Goal: Task Accomplishment & Management: Manage account settings

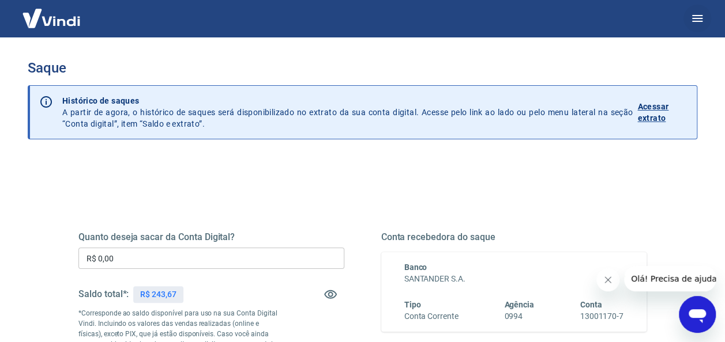
click at [694, 24] on icon "button" at bounding box center [697, 19] width 14 height 14
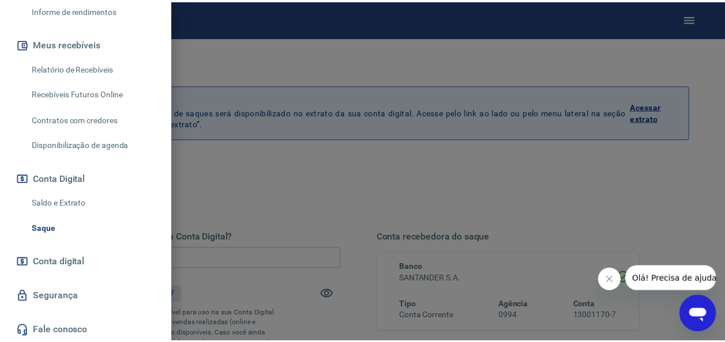
scroll to position [227, 0]
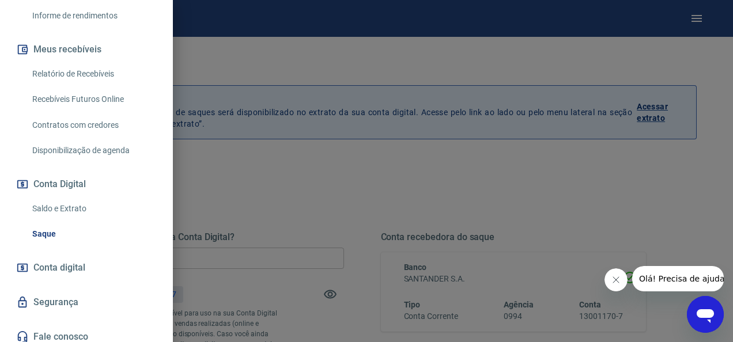
click at [98, 80] on link "Relatório de Recebíveis" at bounding box center [93, 74] width 131 height 24
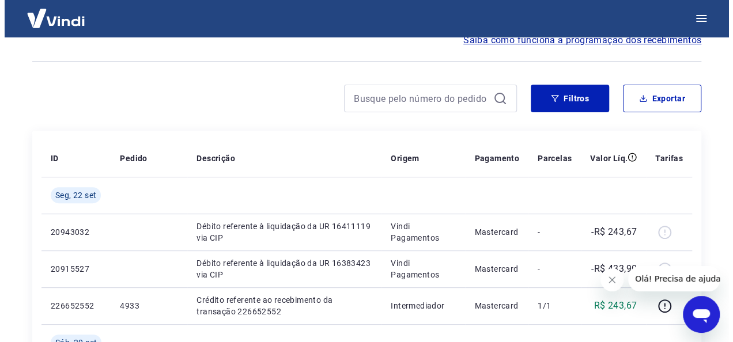
scroll to position [69, 0]
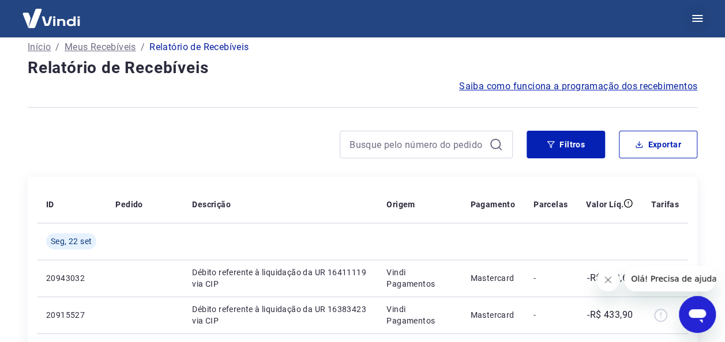
click at [691, 27] on button "button" at bounding box center [697, 19] width 28 height 28
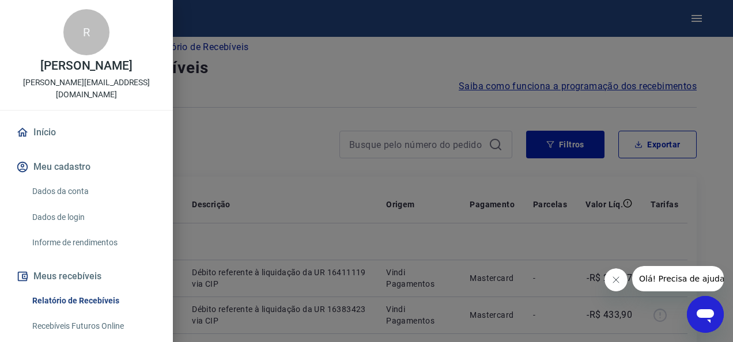
scroll to position [269, 0]
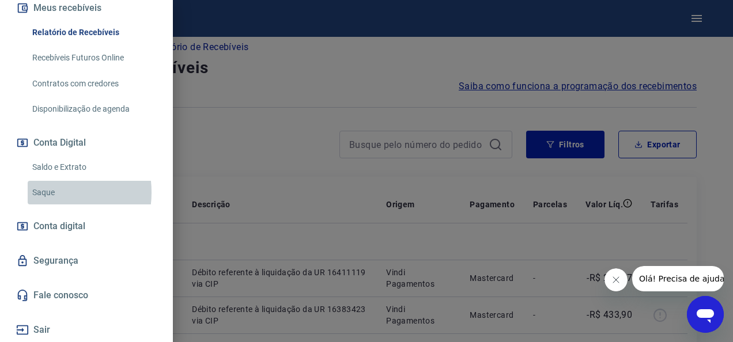
click at [42, 193] on link "Saque" at bounding box center [93, 193] width 131 height 24
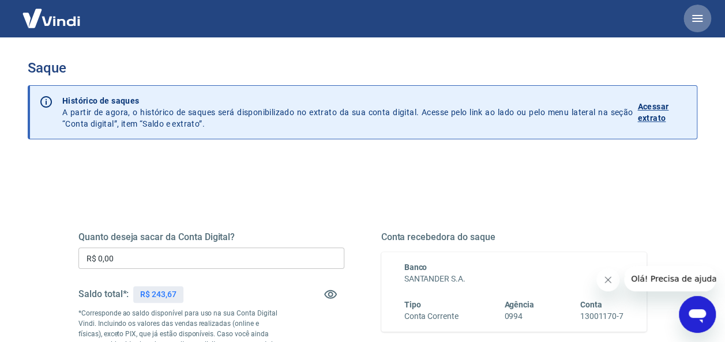
click at [700, 25] on icon "button" at bounding box center [697, 19] width 14 height 14
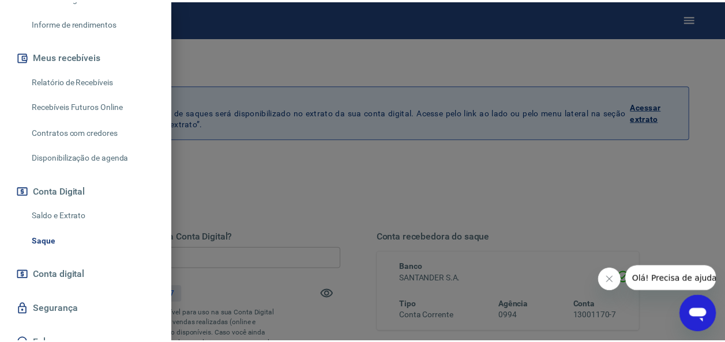
scroll to position [225, 0]
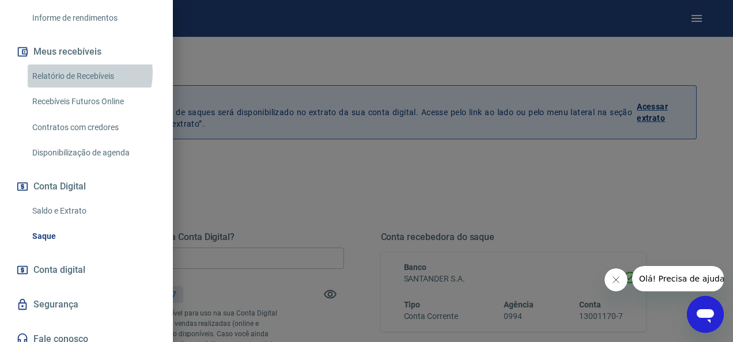
click at [85, 73] on link "Relatório de Recebíveis" at bounding box center [93, 77] width 131 height 24
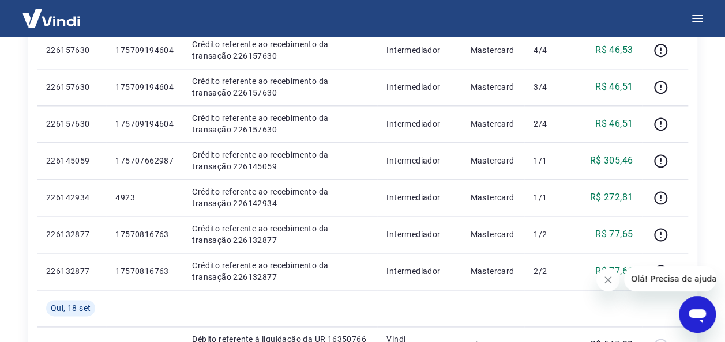
scroll to position [687, 0]
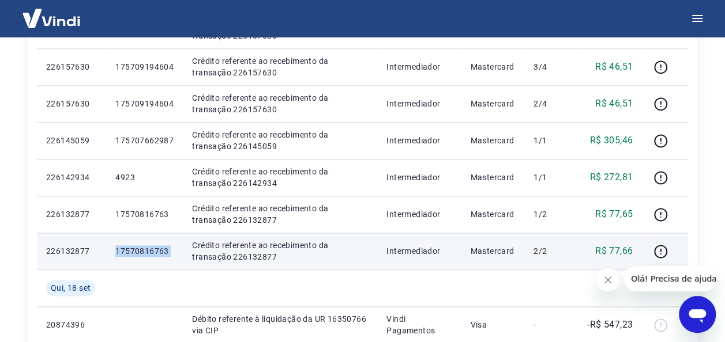
drag, startPoint x: 183, startPoint y: 248, endPoint x: 107, endPoint y: 257, distance: 77.2
click at [107, 257] on tr "226132877 17570816763 Crédito referente ao recebimento da transação 226132877 I…" at bounding box center [362, 251] width 651 height 37
copy p "17570816763"
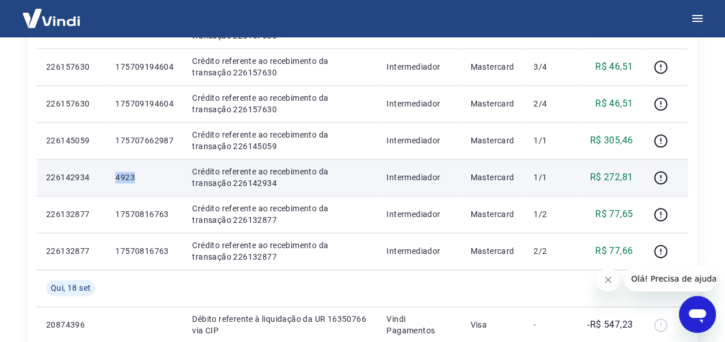
drag, startPoint x: 152, startPoint y: 172, endPoint x: 110, endPoint y: 175, distance: 42.8
click at [110, 175] on td "4923" at bounding box center [144, 177] width 77 height 37
copy p "4923"
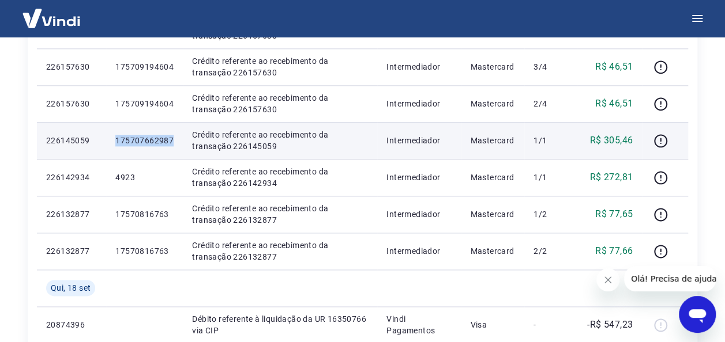
drag, startPoint x: 175, startPoint y: 139, endPoint x: 114, endPoint y: 138, distance: 61.1
click at [114, 138] on td "175707662987" at bounding box center [144, 140] width 77 height 37
copy p "175707662987"
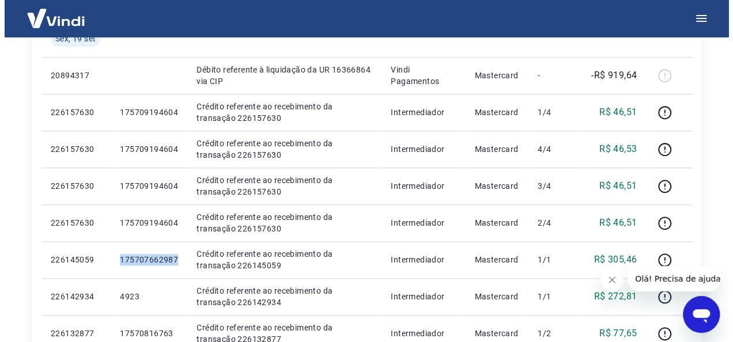
scroll to position [560, 0]
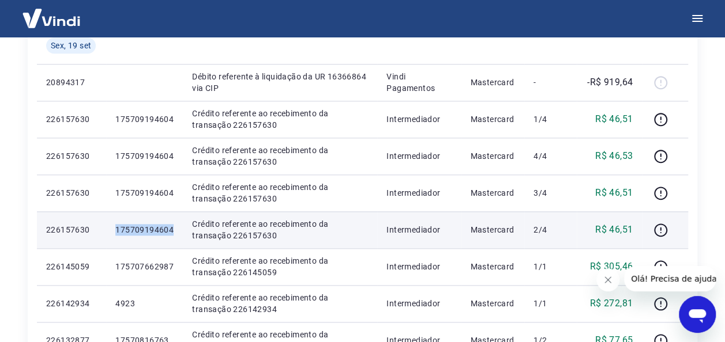
drag, startPoint x: 179, startPoint y: 226, endPoint x: 113, endPoint y: 232, distance: 66.0
click at [113, 232] on td "175709194604" at bounding box center [144, 230] width 77 height 37
copy p "175709194604"
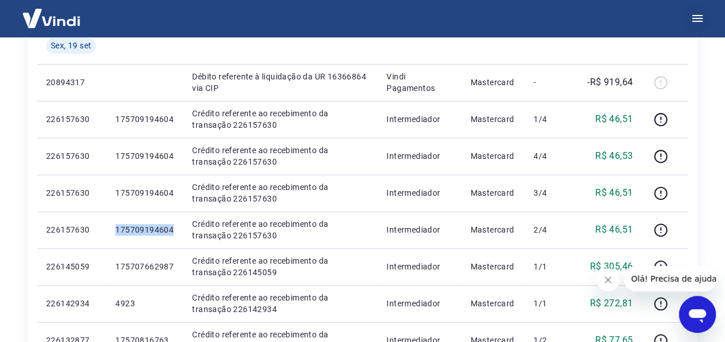
click at [693, 22] on icon "button" at bounding box center [697, 19] width 14 height 14
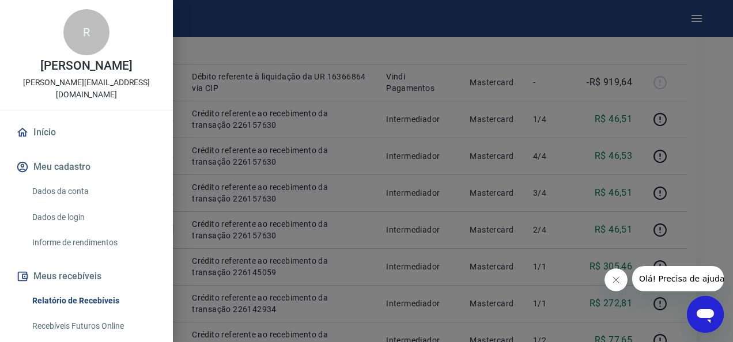
scroll to position [269, 0]
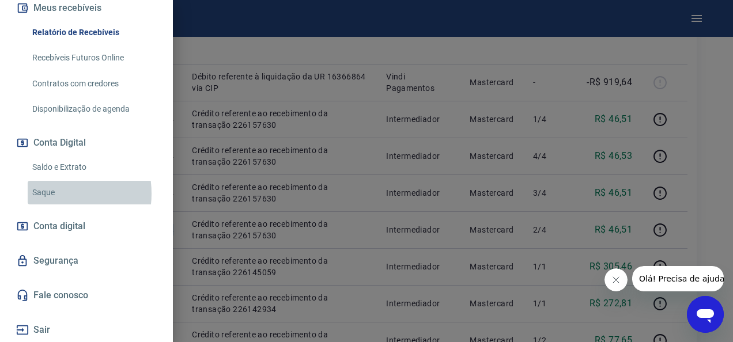
click at [48, 194] on link "Saque" at bounding box center [93, 193] width 131 height 24
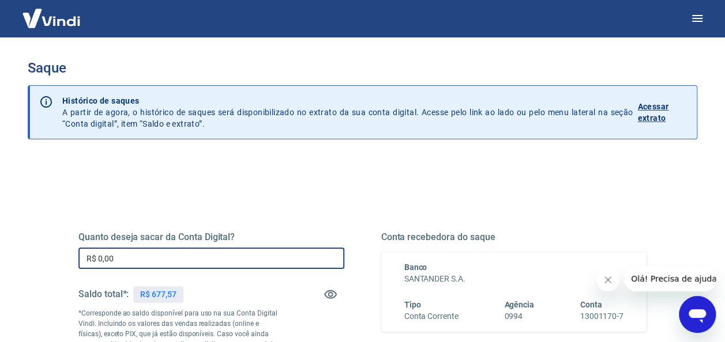
drag, startPoint x: 125, startPoint y: 265, endPoint x: 29, endPoint y: 257, distance: 95.5
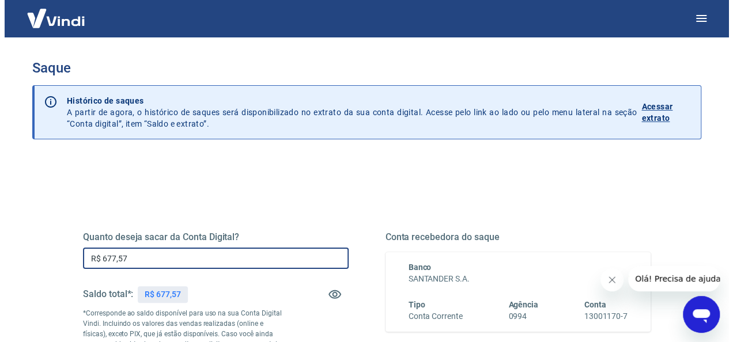
scroll to position [227, 0]
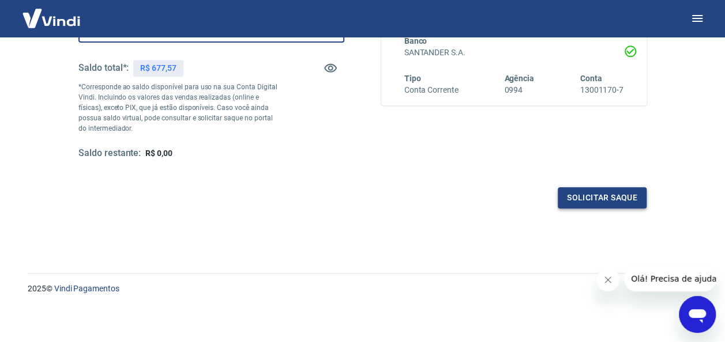
type input "R$ 677,57"
click at [593, 190] on button "Solicitar saque" at bounding box center [601, 197] width 89 height 21
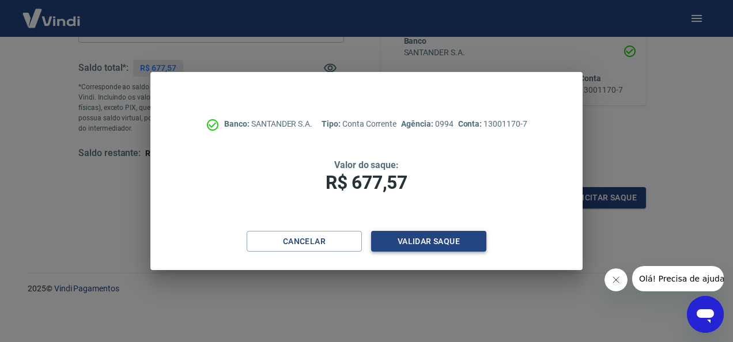
click at [443, 240] on button "Validar saque" at bounding box center [428, 241] width 115 height 21
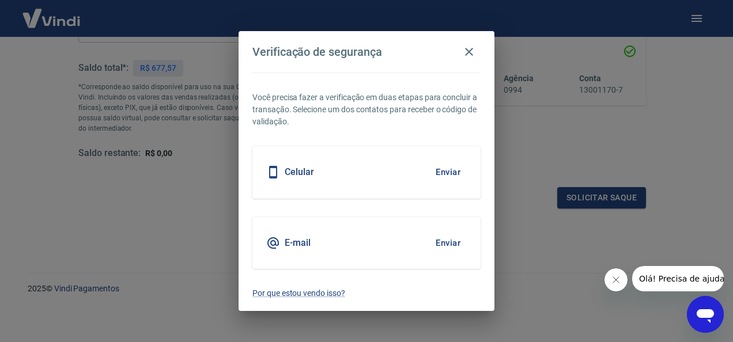
click at [443, 166] on button "Enviar" at bounding box center [448, 172] width 37 height 24
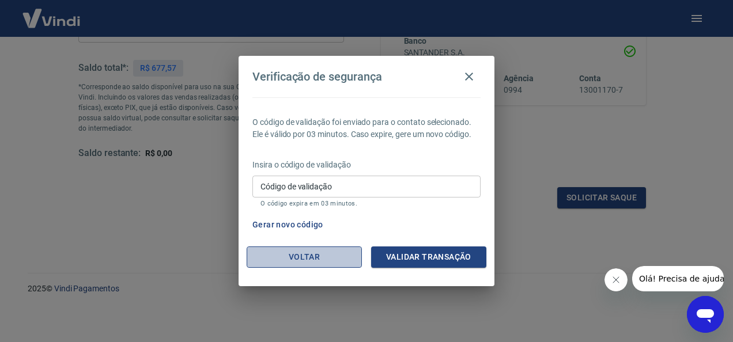
click at [296, 248] on button "Voltar" at bounding box center [304, 257] width 115 height 21
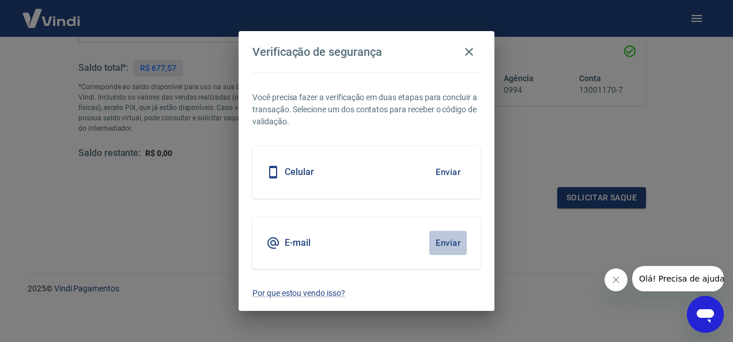
click at [450, 242] on button "Enviar" at bounding box center [448, 243] width 37 height 24
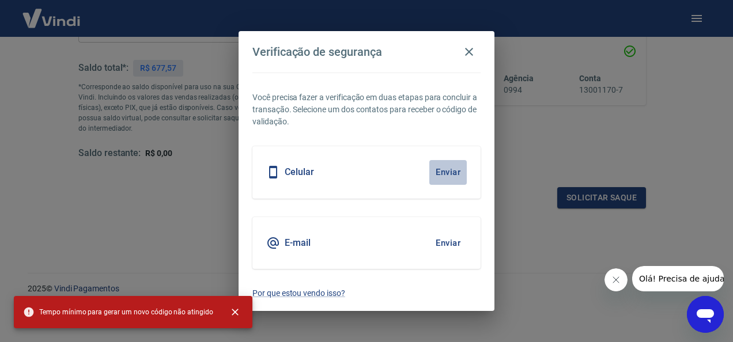
click at [446, 174] on button "Enviar" at bounding box center [448, 172] width 37 height 24
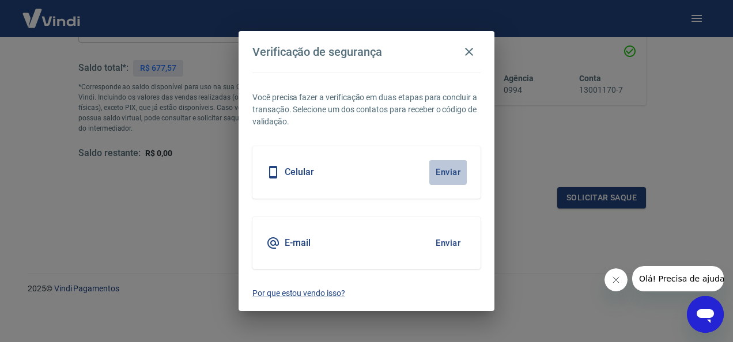
click at [449, 169] on button "Enviar" at bounding box center [448, 172] width 37 height 24
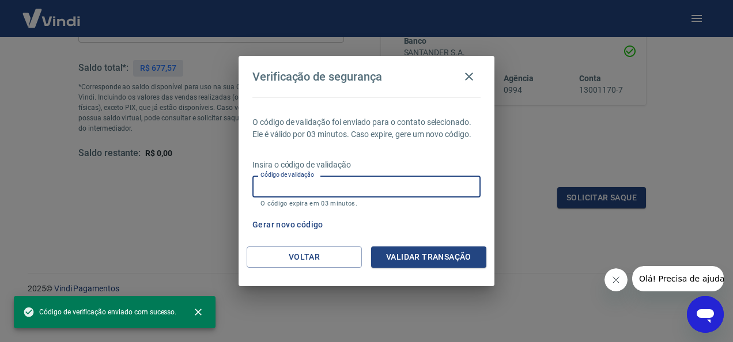
click at [348, 189] on input "Código de validação" at bounding box center [367, 186] width 228 height 21
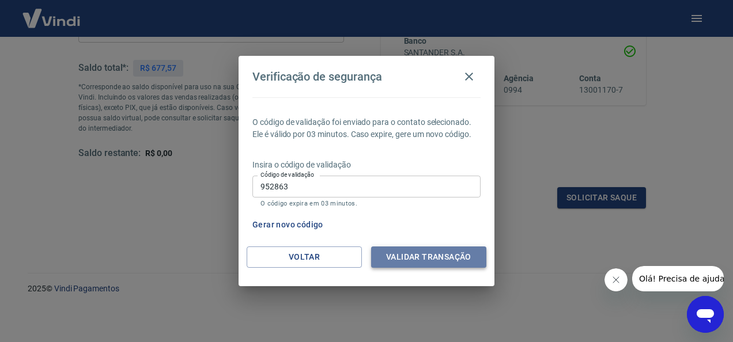
click at [399, 257] on button "Validar transação" at bounding box center [428, 257] width 115 height 21
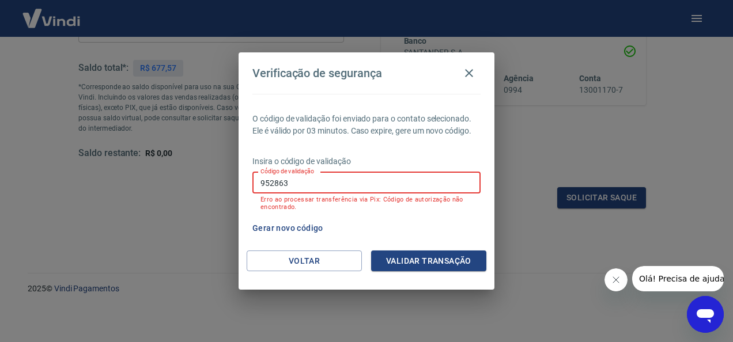
click at [345, 179] on input "952863" at bounding box center [367, 182] width 228 height 21
type input "9"
type input "964525"
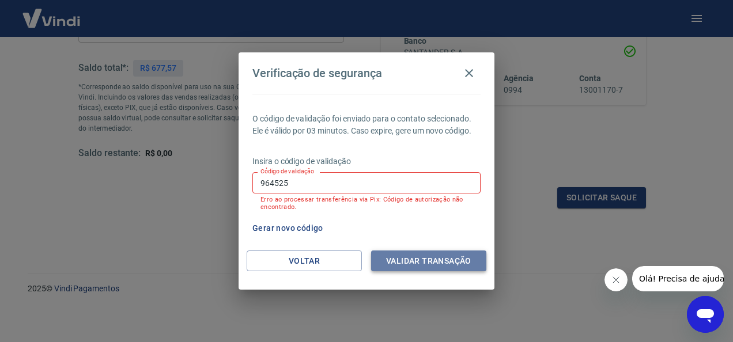
click at [421, 262] on button "Validar transação" at bounding box center [428, 261] width 115 height 21
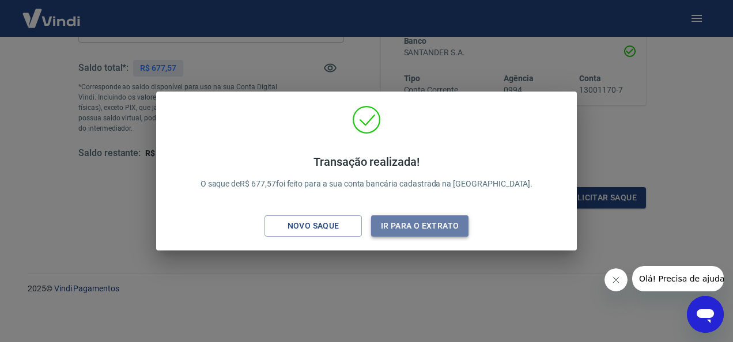
click at [425, 230] on button "Ir para o extrato" at bounding box center [419, 226] width 97 height 21
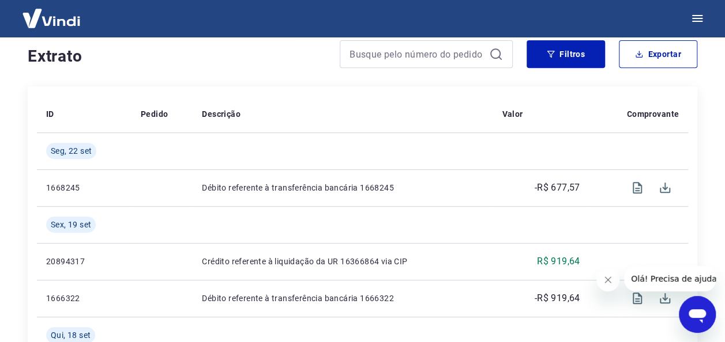
scroll to position [273, 0]
